Goal: Task Accomplishment & Management: Manage account settings

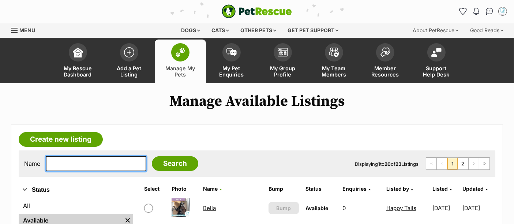
click at [72, 171] on input "text" at bounding box center [96, 163] width 101 height 15
type input "percy"
click at [152, 156] on input "Search" at bounding box center [175, 163] width 47 height 15
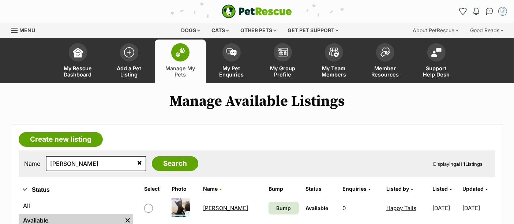
click at [208, 208] on link "[PERSON_NAME]" at bounding box center [225, 208] width 45 height 7
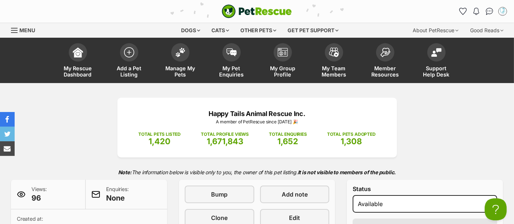
click at [208, 208] on div "Bump Add note Clone Edit Conversations (0) View history Remove" at bounding box center [257, 226] width 145 height 81
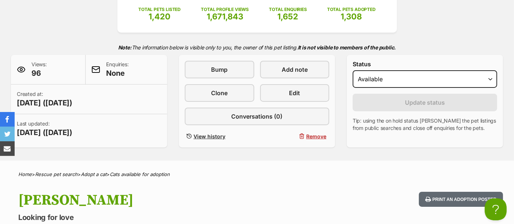
scroll to position [125, 0]
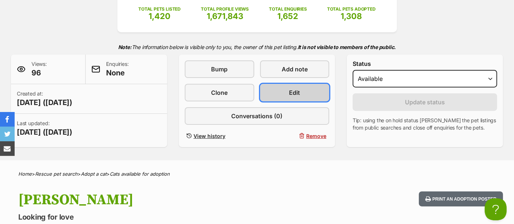
click at [280, 92] on link "Edit" at bounding box center [295, 93] width 70 height 18
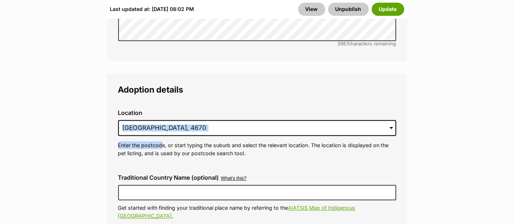
drag, startPoint x: 161, startPoint y: 113, endPoint x: 206, endPoint y: 80, distance: 55.8
click at [206, 104] on div "Location 1 options available. Arrow down to browse or start typing to filter. 7…" at bounding box center [257, 133] width 290 height 59
click at [244, 120] on input "Bundaberg Central, QLD, 4670" at bounding box center [257, 128] width 278 height 16
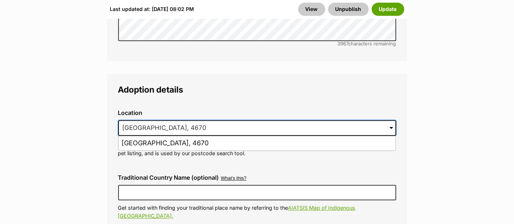
click at [244, 120] on input "Bundaberg Central, QLD, 4670" at bounding box center [257, 128] width 278 height 16
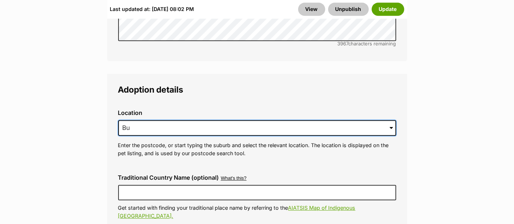
type input "B"
type input "r"
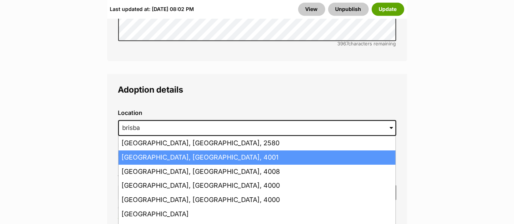
click at [214, 150] on li "Brisbane, Queensland, 4001" at bounding box center [257, 157] width 277 height 14
type input "Brisbane, Queensland, 4001"
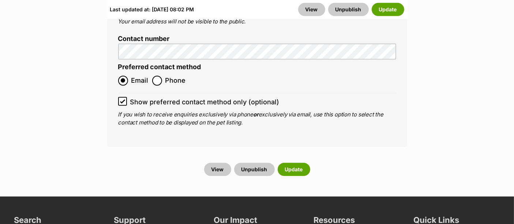
scroll to position [3128, 0]
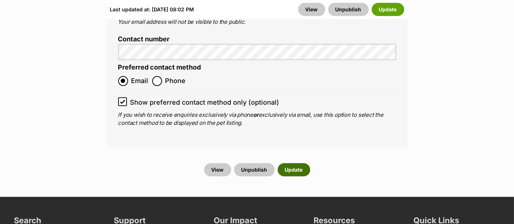
click at [304, 163] on button "Update" at bounding box center [294, 169] width 33 height 13
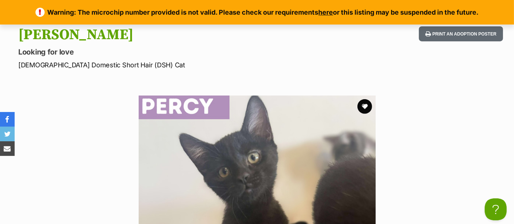
scroll to position [187, 0]
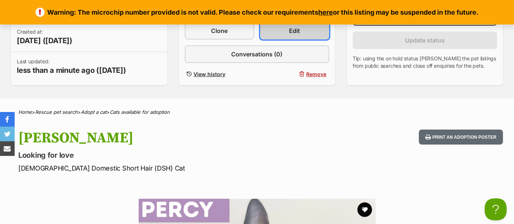
click at [294, 28] on span "Edit" at bounding box center [294, 30] width 11 height 9
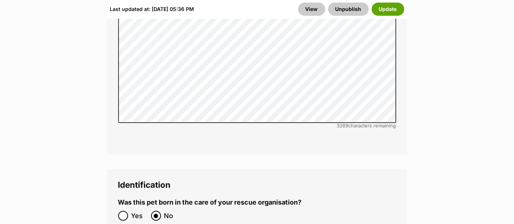
scroll to position [2695, 0]
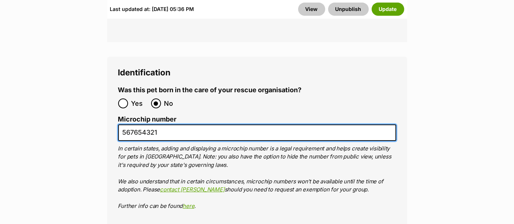
drag, startPoint x: 163, startPoint y: 75, endPoint x: 77, endPoint y: 94, distance: 88.1
paste input "900141000819233"
type input "900141000819233"
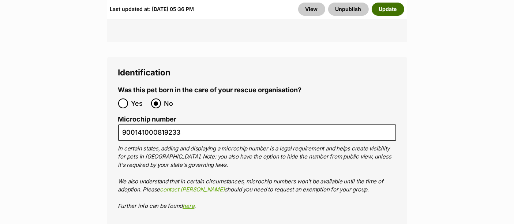
click at [387, 7] on button "Update" at bounding box center [388, 9] width 33 height 13
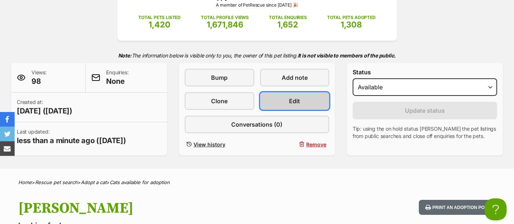
click at [267, 100] on link "Edit" at bounding box center [295, 101] width 70 height 18
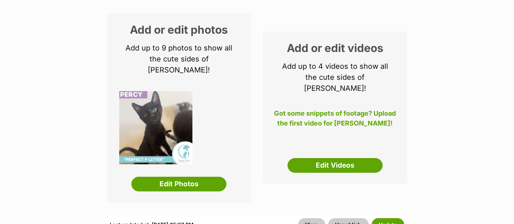
scroll to position [118, 0]
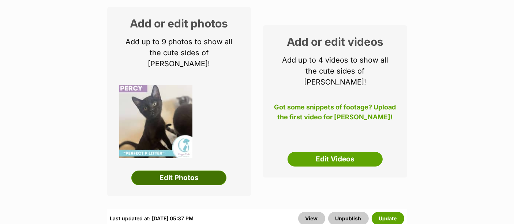
click at [182, 172] on link "Edit Photos" at bounding box center [178, 178] width 95 height 15
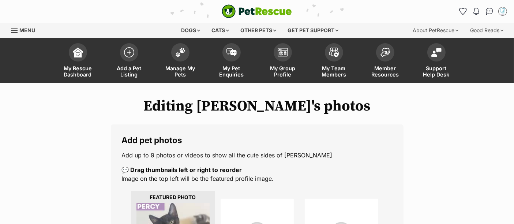
scroll to position [88, 0]
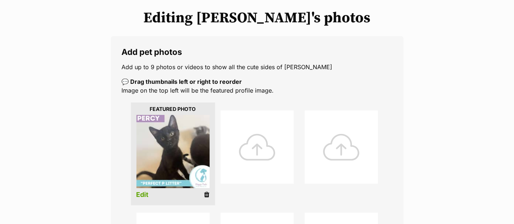
click at [239, 133] on div at bounding box center [257, 147] width 73 height 73
click at [265, 146] on div at bounding box center [257, 147] width 73 height 73
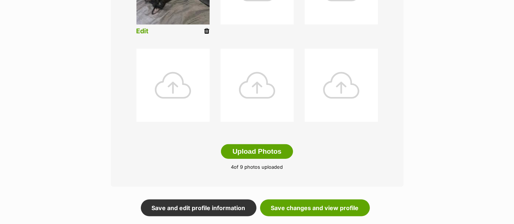
scroll to position [352, 0]
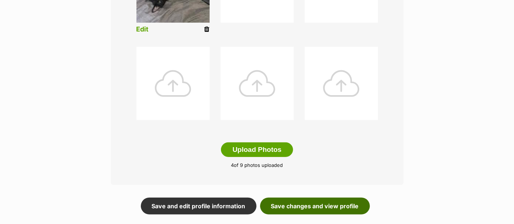
click at [304, 205] on link "Save changes and view profile" at bounding box center [315, 206] width 110 height 17
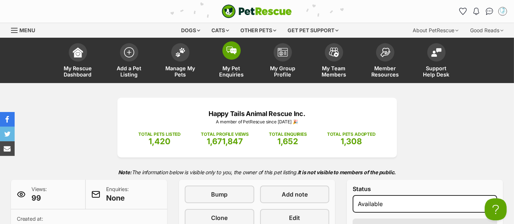
click at [238, 62] on link "My Pet Enquiries" at bounding box center [231, 62] width 51 height 44
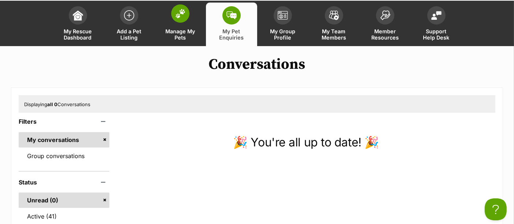
click at [176, 6] on span at bounding box center [180, 13] width 18 height 18
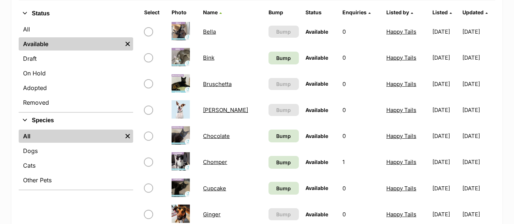
scroll to position [176, 0]
click at [214, 134] on link "Chocolate" at bounding box center [216, 136] width 27 height 7
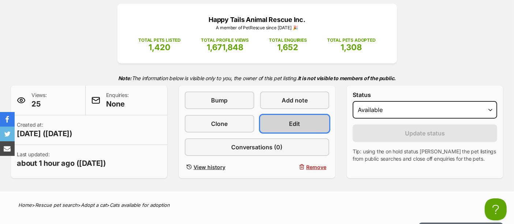
click at [282, 125] on link "Edit" at bounding box center [295, 124] width 70 height 18
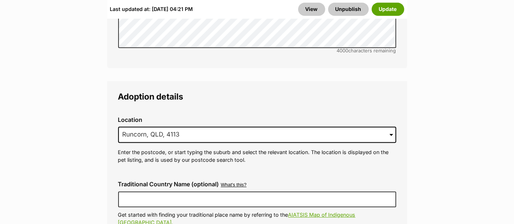
scroll to position [1840, 0]
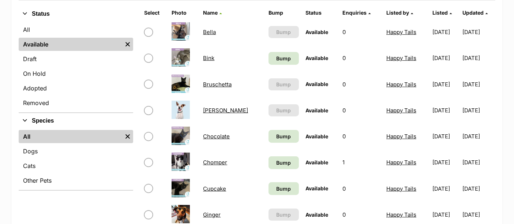
click at [215, 185] on link "Cupcake" at bounding box center [214, 188] width 23 height 7
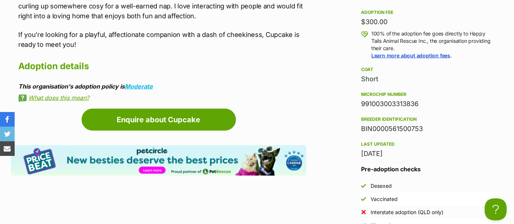
scroll to position [661, 0]
